Goal: Task Accomplishment & Management: Manage account settings

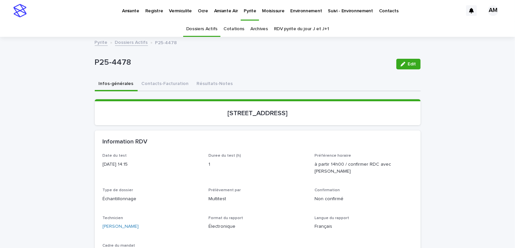
click at [290, 28] on link "RDV pyrite du jour J et J+1" at bounding box center [301, 29] width 55 height 16
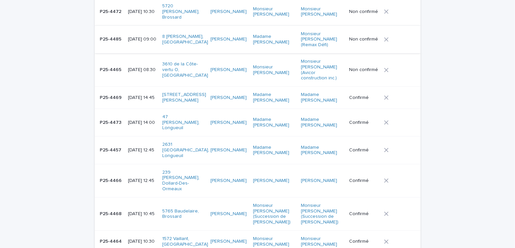
scroll to position [233, 0]
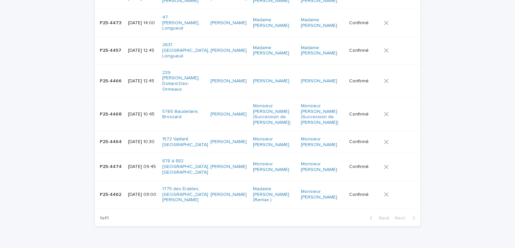
click at [136, 139] on p "2025-10-14 10:30" at bounding box center [142, 142] width 29 height 6
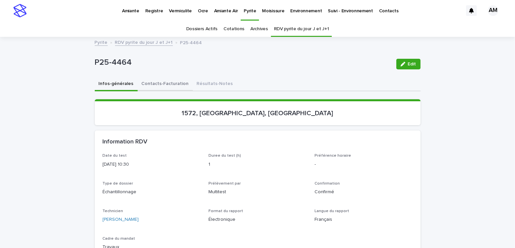
click at [161, 80] on button "Contacts-Facturation" at bounding box center [165, 84] width 55 height 14
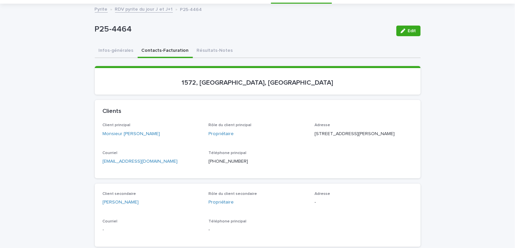
scroll to position [66, 0]
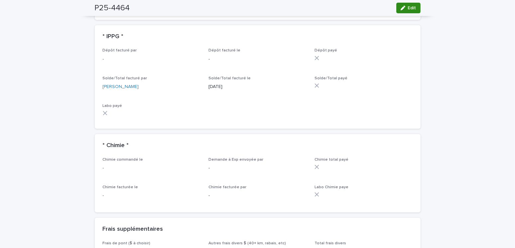
click at [337, 7] on button "Edit" at bounding box center [408, 8] width 24 height 11
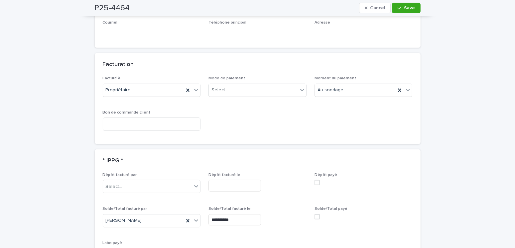
scroll to position [521, 0]
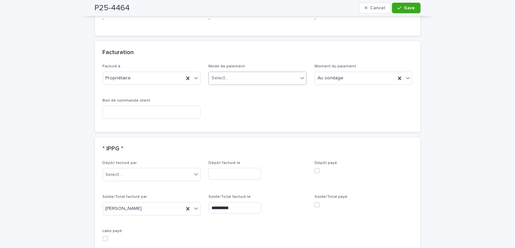
click at [226, 83] on div "Select..." at bounding box center [253, 78] width 89 height 11
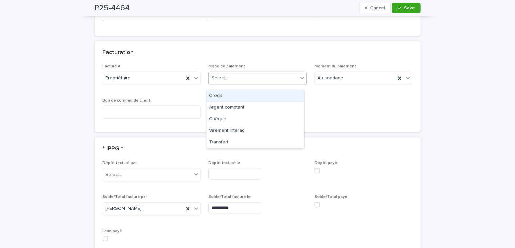
click at [220, 95] on div "Crédit" at bounding box center [254, 96] width 97 height 12
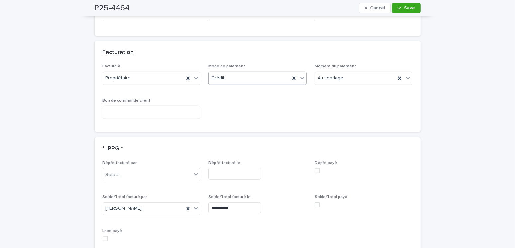
click at [311, 192] on div "**********" at bounding box center [258, 204] width 310 height 86
click at [314, 192] on span at bounding box center [316, 204] width 5 height 5
click at [337, 9] on span "Save" at bounding box center [409, 8] width 11 height 5
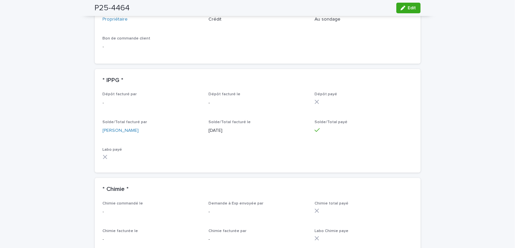
scroll to position [465, 0]
